Goal: Task Accomplishment & Management: Manage account settings

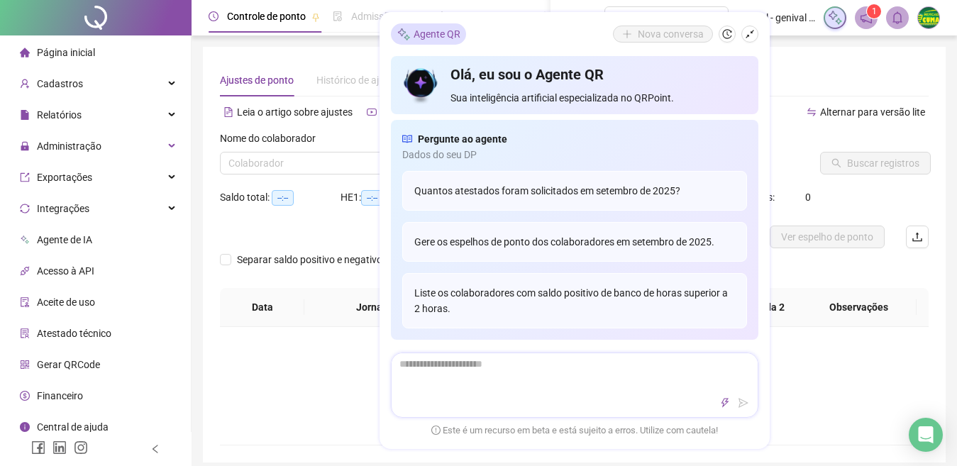
type input "**********"
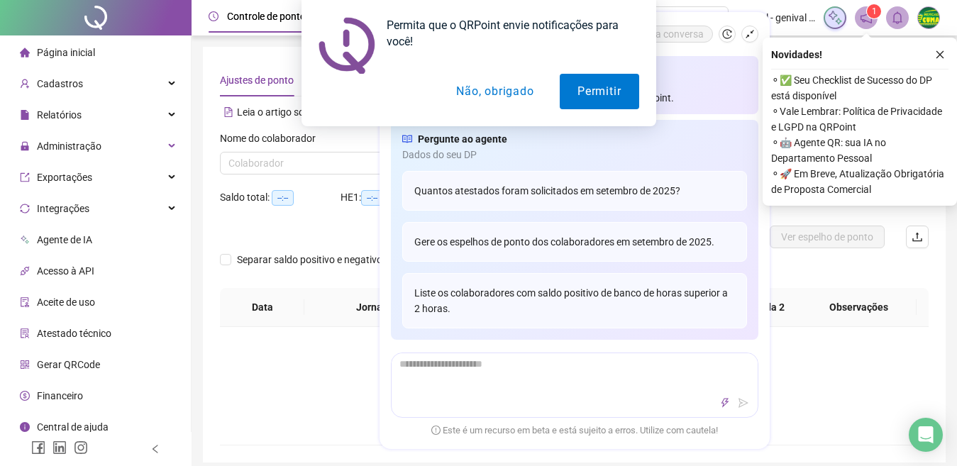
click at [491, 104] on button "Não, obrigado" at bounding box center [494, 91] width 113 height 35
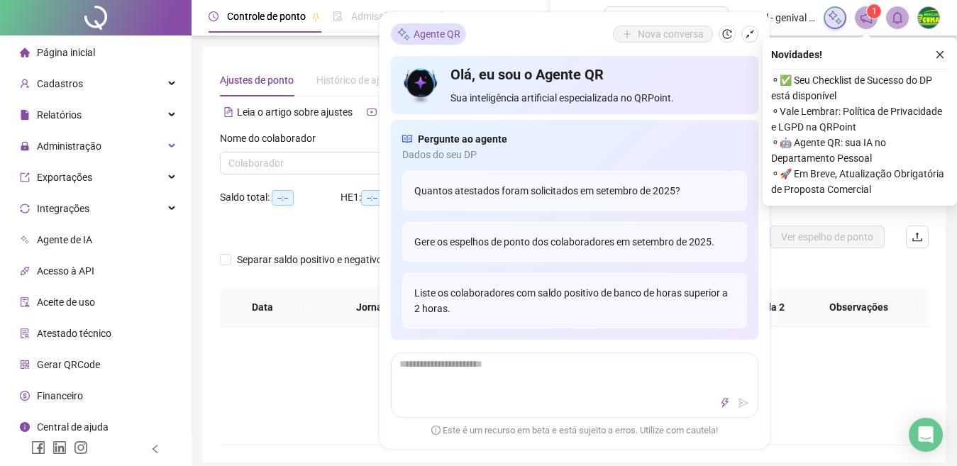
click at [347, 358] on div "Não há dados Não há dados" at bounding box center [574, 386] width 708 height 118
click at [275, 163] on input "search" at bounding box center [327, 162] width 199 height 21
click at [82, 145] on span "Administração" at bounding box center [69, 145] width 65 height 11
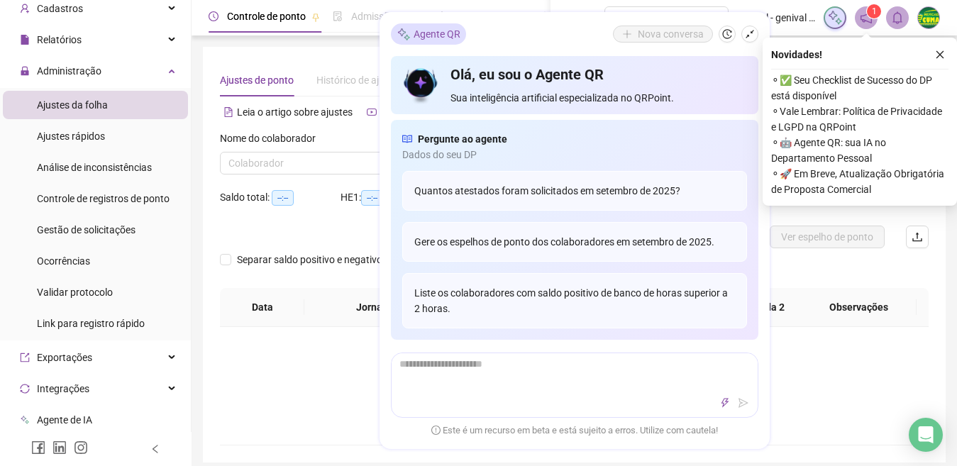
scroll to position [79, 0]
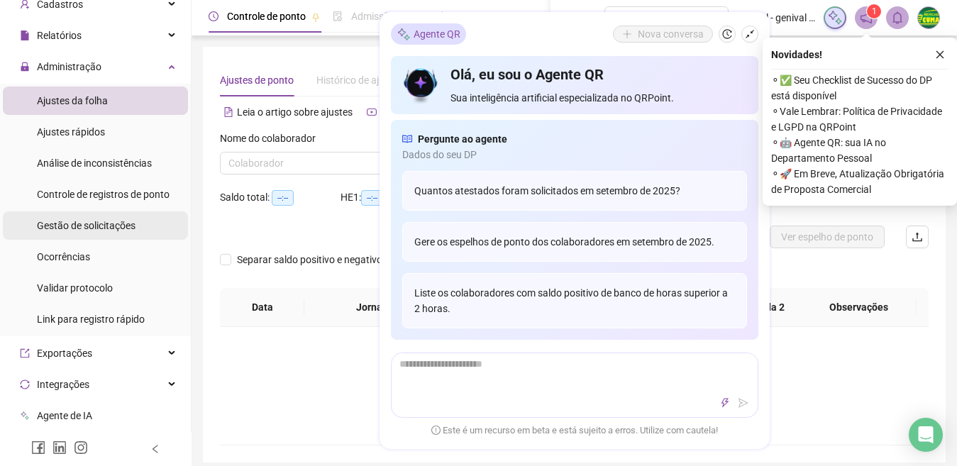
click at [104, 225] on span "Gestão de solicitações" at bounding box center [86, 225] width 99 height 11
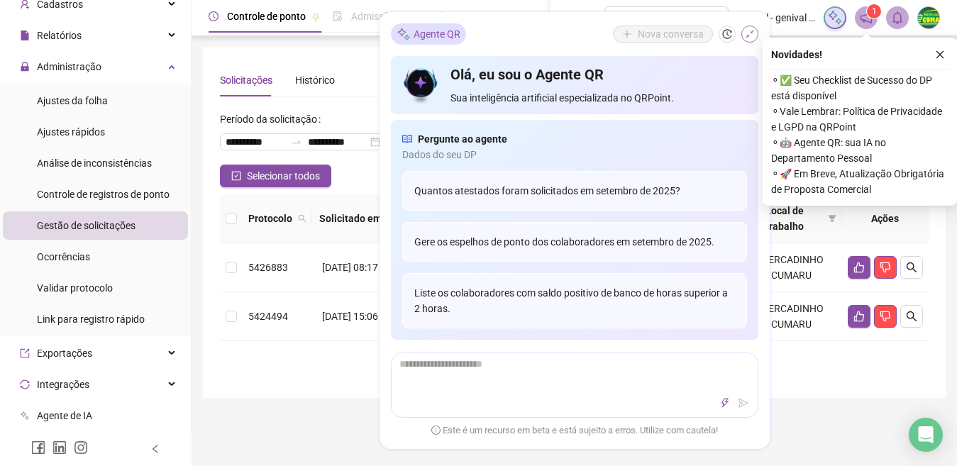
click at [747, 35] on icon "shrink" at bounding box center [749, 34] width 9 height 9
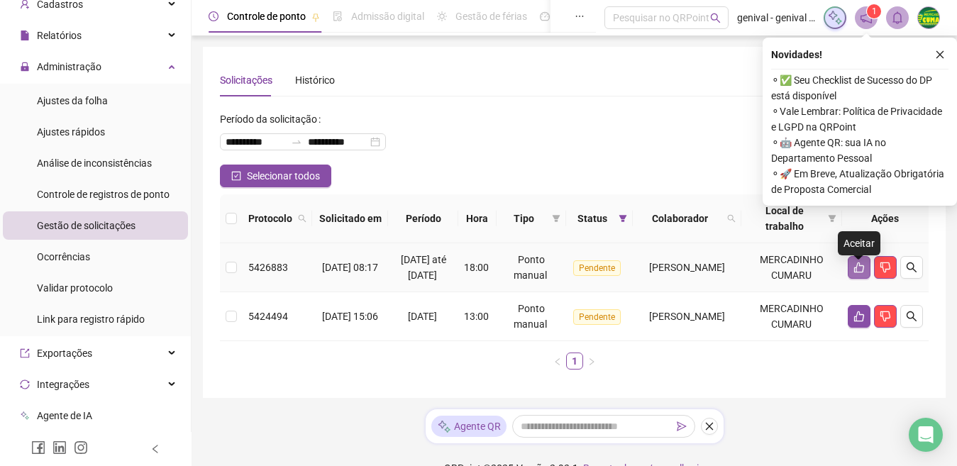
click at [863, 266] on button "button" at bounding box center [858, 267] width 23 height 23
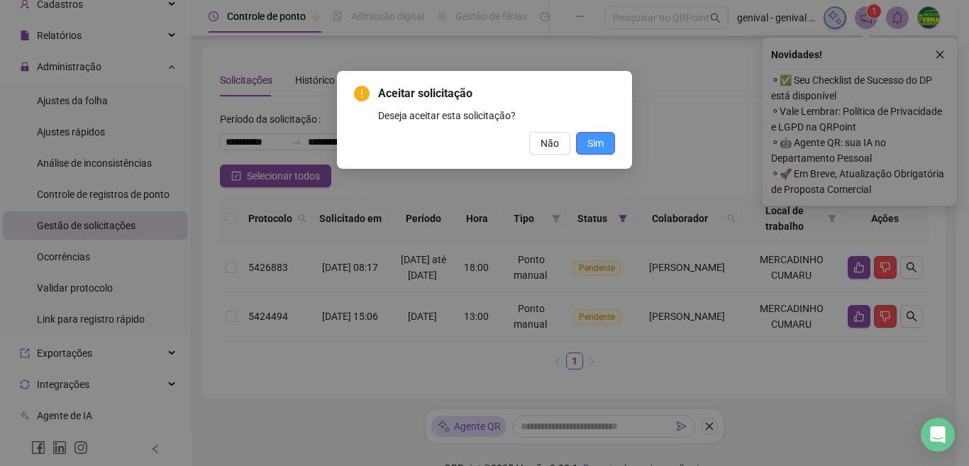
click at [593, 143] on span "Sim" at bounding box center [595, 143] width 16 height 16
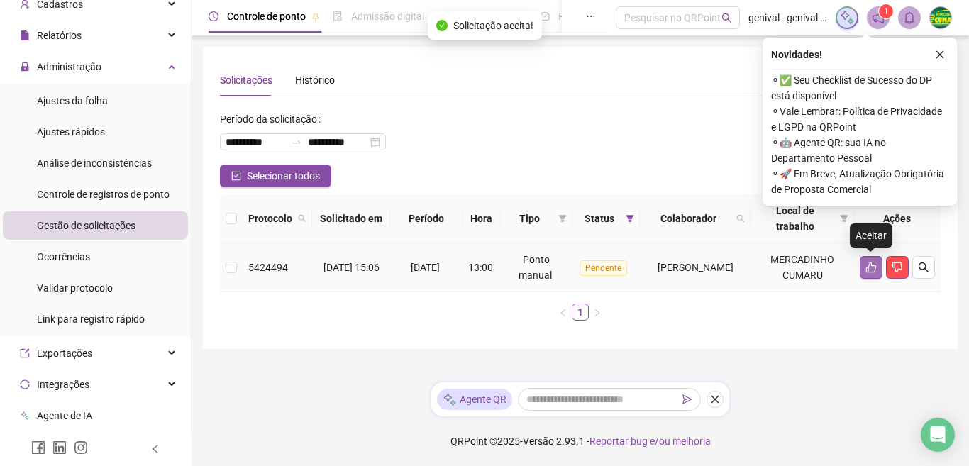
click at [869, 264] on icon "like" at bounding box center [871, 267] width 10 height 11
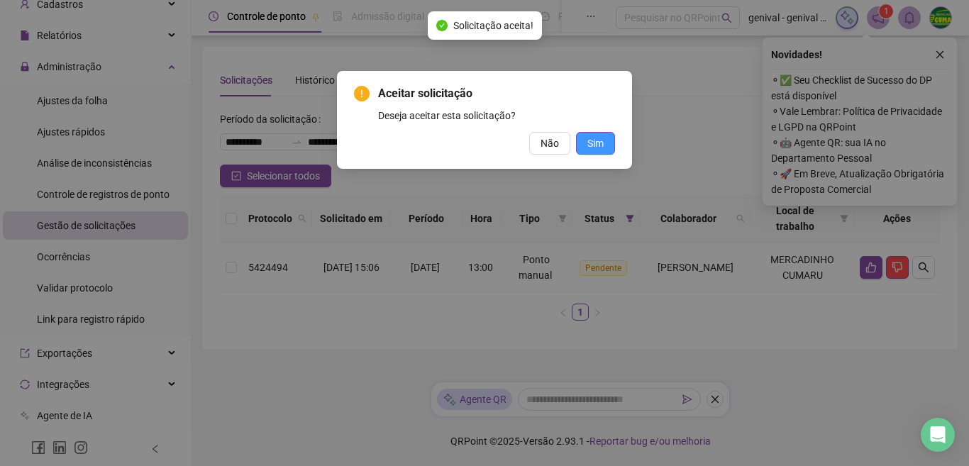
click at [600, 145] on span "Sim" at bounding box center [595, 143] width 16 height 16
